Goal: Find specific page/section

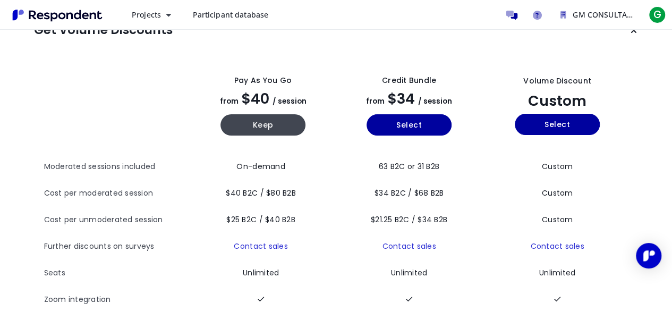
scroll to position [27, 0]
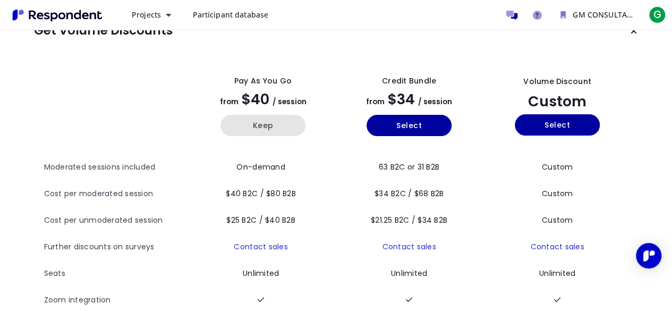
click at [280, 128] on button "Keep" at bounding box center [262, 125] width 85 height 21
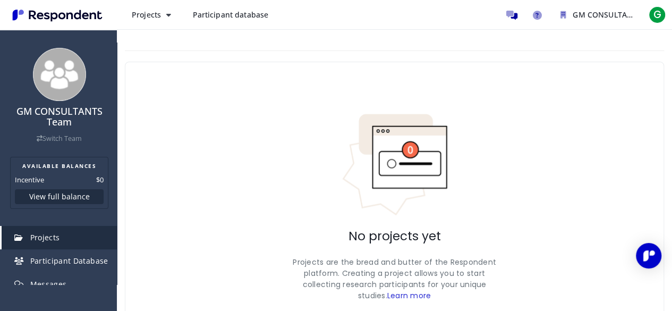
scroll to position [71, 0]
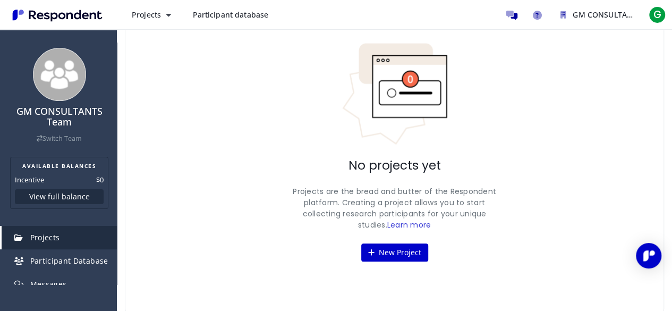
click at [225, 14] on span "Participant database" at bounding box center [230, 15] width 76 height 10
